Goal: Information Seeking & Learning: Learn about a topic

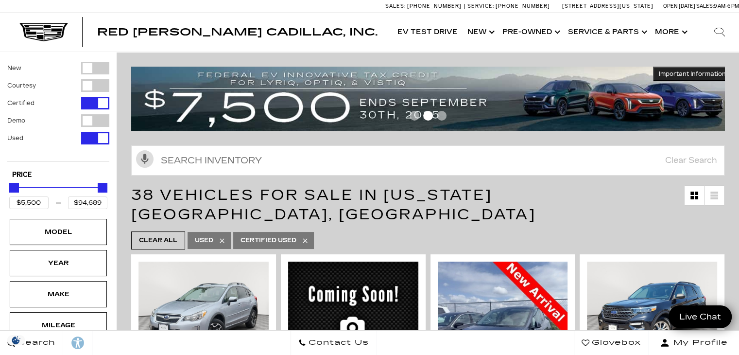
click at [335, 183] on div "38 Vehicles for Sale in [US_STATE][GEOGRAPHIC_DATA], [GEOGRAPHIC_DATA]" at bounding box center [428, 204] width 622 height 49
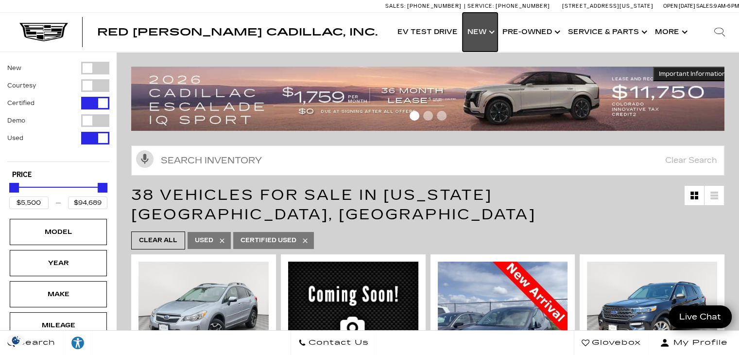
click at [493, 34] on link "Show New" at bounding box center [480, 32] width 35 height 39
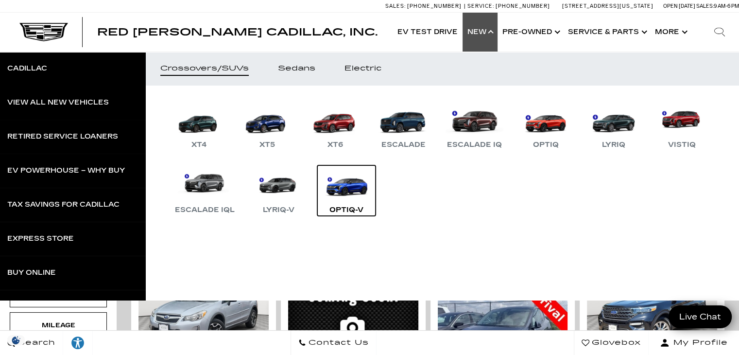
click at [376, 188] on link "OPTIQ-V" at bounding box center [346, 190] width 58 height 51
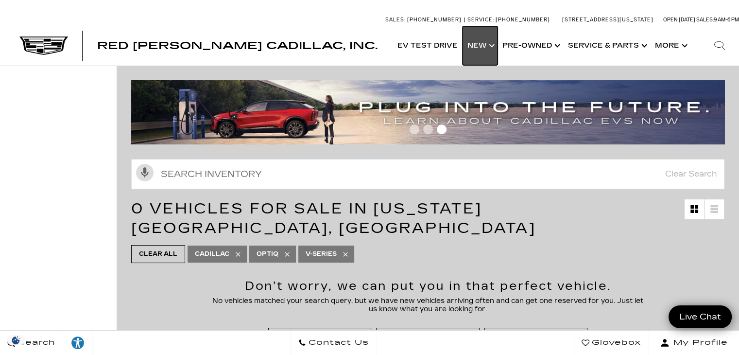
click at [491, 50] on link "Show New" at bounding box center [480, 45] width 35 height 39
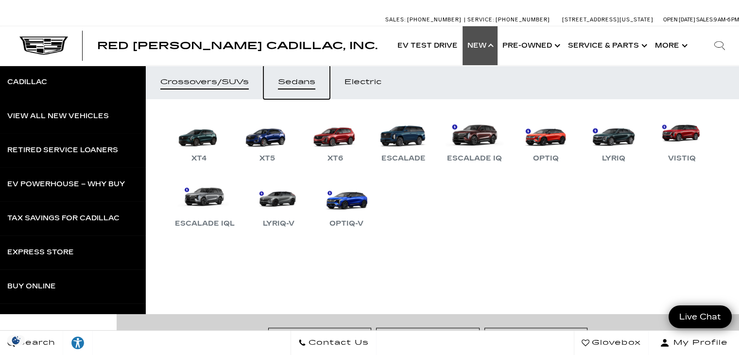
click at [290, 79] on div "Sedans" at bounding box center [296, 82] width 37 height 7
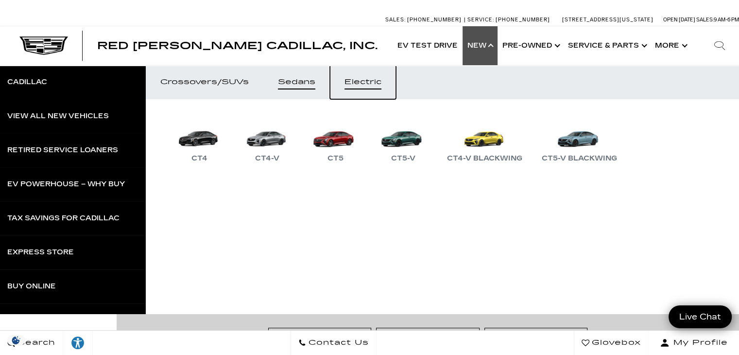
click at [346, 82] on link "Electric" at bounding box center [363, 82] width 66 height 34
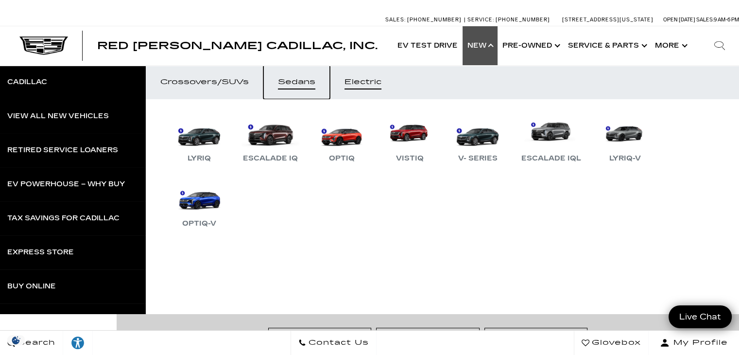
click at [313, 81] on div "Sedans" at bounding box center [296, 82] width 37 height 7
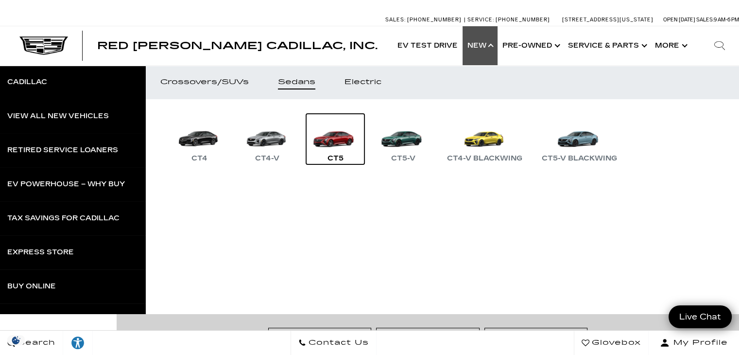
click at [347, 139] on link "CT5" at bounding box center [335, 139] width 58 height 51
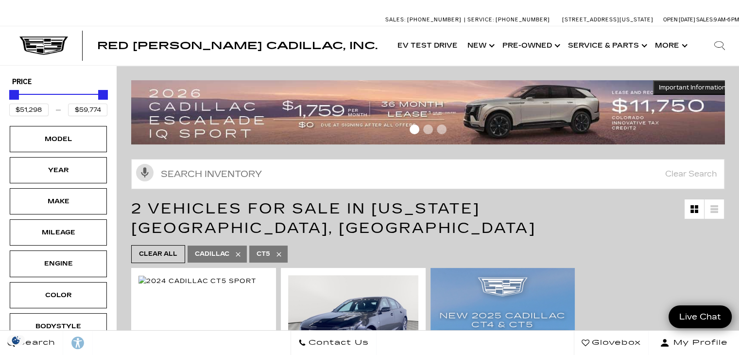
click at [292, 197] on div "2 Vehicles for Sale in [US_STATE][GEOGRAPHIC_DATA], [GEOGRAPHIC_DATA]" at bounding box center [428, 218] width 622 height 49
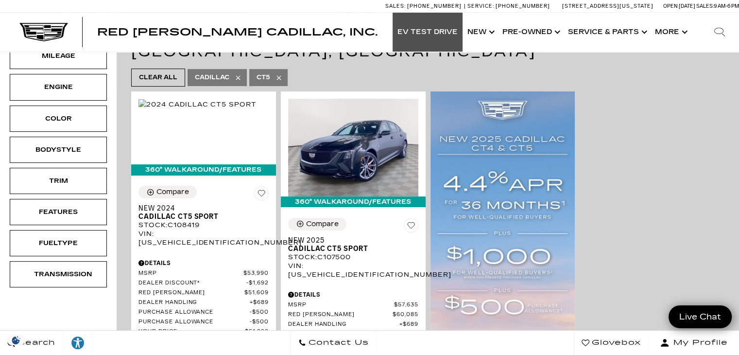
scroll to position [175, 0]
